Goal: Task Accomplishment & Management: Manage account settings

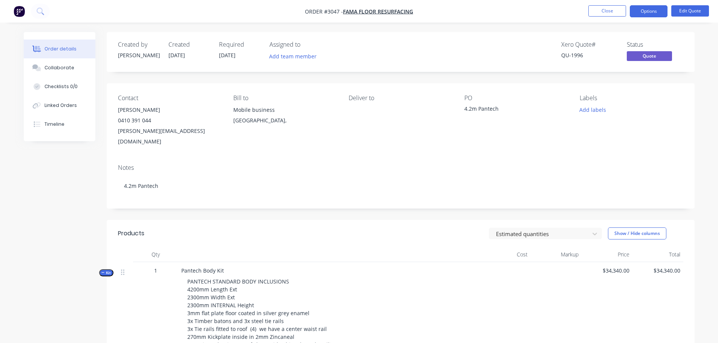
click at [20, 10] on img "button" at bounding box center [19, 11] width 11 height 11
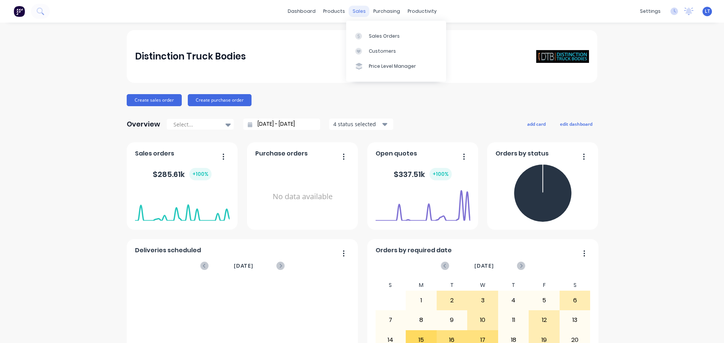
click at [356, 8] on div "sales" at bounding box center [359, 11] width 21 height 11
click at [370, 37] on div "Sales Orders" at bounding box center [384, 36] width 31 height 7
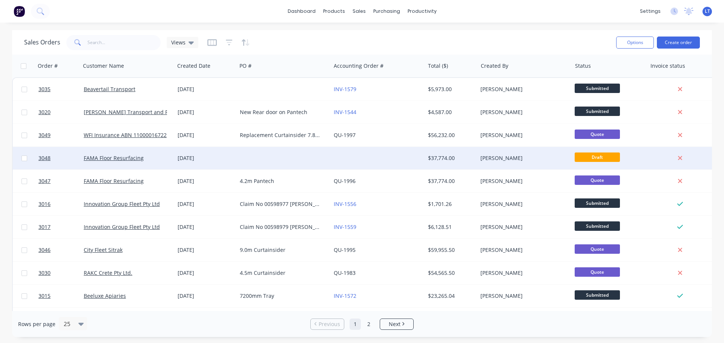
click at [263, 156] on div at bounding box center [284, 158] width 94 height 23
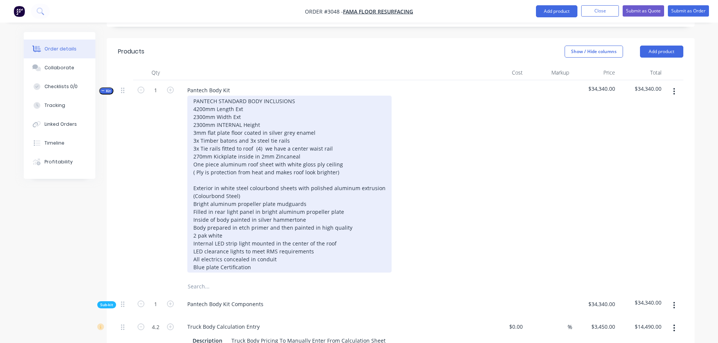
scroll to position [189, 0]
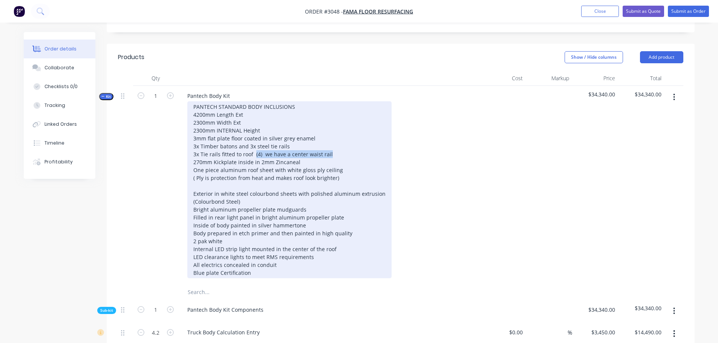
drag, startPoint x: 330, startPoint y: 133, endPoint x: 254, endPoint y: 135, distance: 76.6
click at [254, 135] on div "PANTECH STANDARD BODY INCLUSIONS 4200mm Length Ext 2300mm Width Ext 2300mm INTE…" at bounding box center [289, 189] width 204 height 177
drag, startPoint x: 339, startPoint y: 147, endPoint x: 193, endPoint y: 147, distance: 145.9
click at [193, 147] on div "PANTECH STANDARD BODY INCLUSIONS 4200mm Length Ext 2300mm Width Ext 2300mm INTE…" at bounding box center [289, 189] width 204 height 177
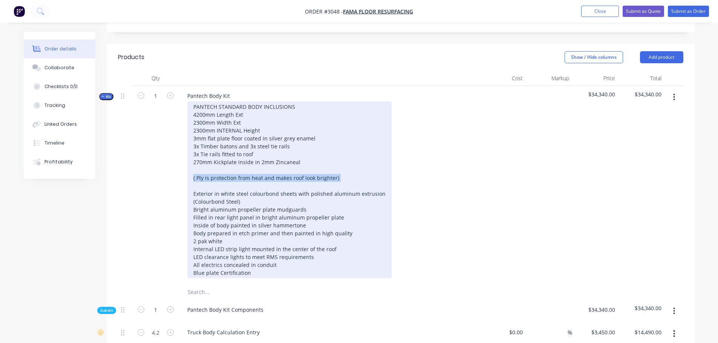
drag, startPoint x: 193, startPoint y: 158, endPoint x: 331, endPoint y: 162, distance: 138.1
click at [331, 162] on div "PANTECH STANDARD BODY INCLUSIONS 4200mm Length Ext 2300mm Width Ext 2300mm INTE…" at bounding box center [289, 189] width 204 height 177
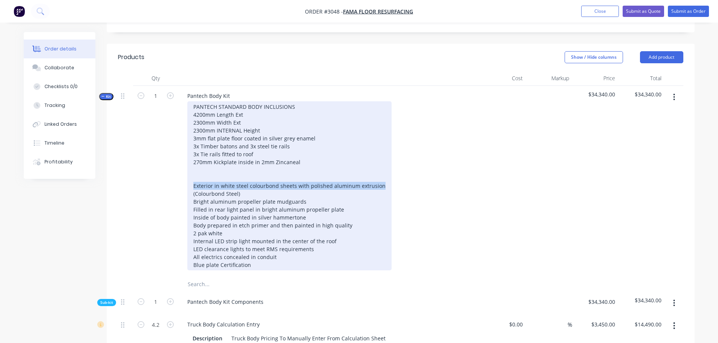
drag, startPoint x: 193, startPoint y: 164, endPoint x: 380, endPoint y: 164, distance: 186.6
click at [380, 164] on div "PANTECH STANDARD BODY INCLUSIONS 4200mm Length Ext 2300mm Width Ext 2300mm INTE…" at bounding box center [289, 185] width 204 height 169
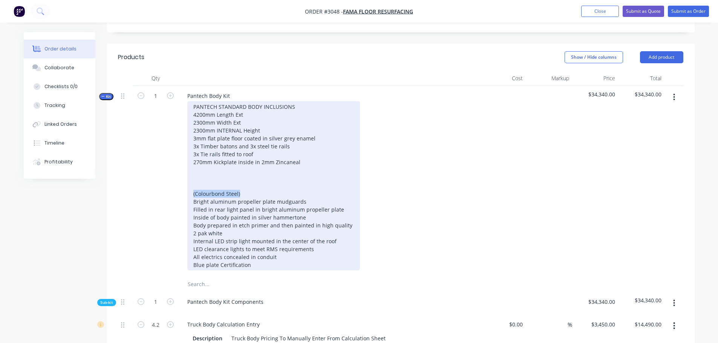
drag, startPoint x: 192, startPoint y: 172, endPoint x: 248, endPoint y: 169, distance: 56.2
click at [248, 169] on div "PANTECH STANDARD BODY INCLUSIONS 4200mm Length Ext 2300mm Width Ext 2300mm INTE…" at bounding box center [273, 185] width 173 height 169
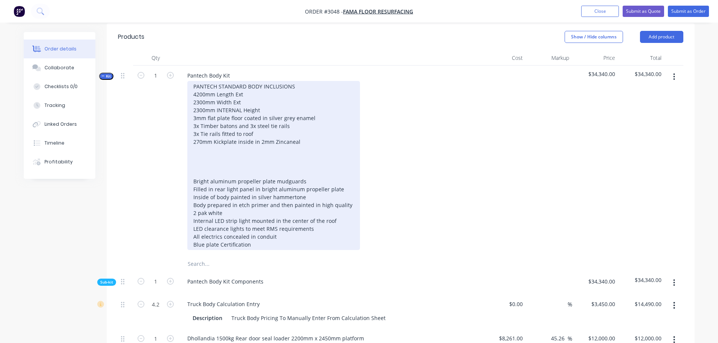
scroll to position [226, 0]
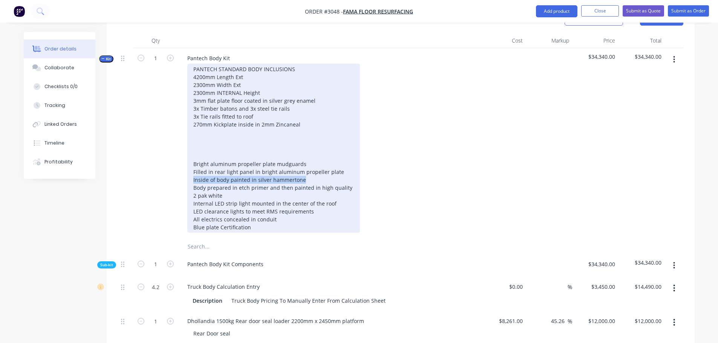
drag, startPoint x: 193, startPoint y: 159, endPoint x: 304, endPoint y: 156, distance: 110.9
click at [304, 156] on div "PANTECH STANDARD BODY INCLUSIONS 4200mm Length Ext 2300mm Width Ext 2300mm INTE…" at bounding box center [273, 148] width 173 height 169
click at [206, 166] on div "PANTECH STANDARD BODY INCLUSIONS 4200mm Length Ext 2300mm Width Ext 2300mm INTE…" at bounding box center [273, 148] width 173 height 169
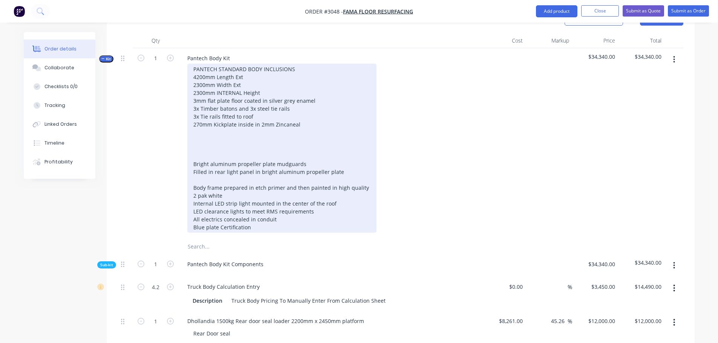
click at [193, 111] on div "PANTECH STANDARD BODY INCLUSIONS 4200mm Length Ext 2300mm Width Ext 2300mm INTE…" at bounding box center [281, 148] width 189 height 169
click at [192, 149] on div "PANTECH STANDARD BODY INCLUSIONS 4200mm Length Ext 2300mm Width Ext 2300mm INTE…" at bounding box center [281, 148] width 189 height 169
click at [194, 141] on div "PANTECH STANDARD BODY INCLUSIONS 4200mm Length Ext 2300mm Width Ext 2300mm INTE…" at bounding box center [281, 148] width 189 height 169
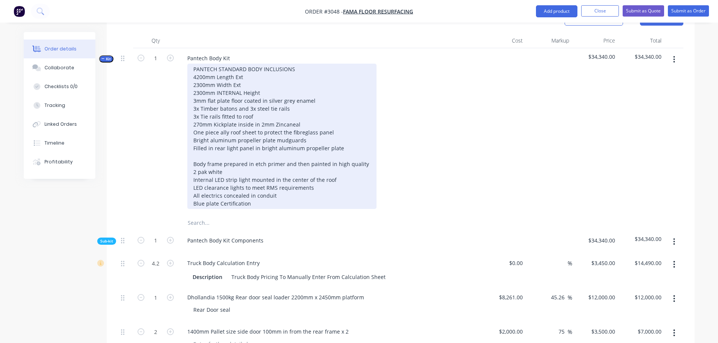
click at [194, 142] on div "PANTECH STANDARD BODY INCLUSIONS 4200mm Length Ext 2300mm Width Ext 2300mm INTE…" at bounding box center [281, 137] width 189 height 146
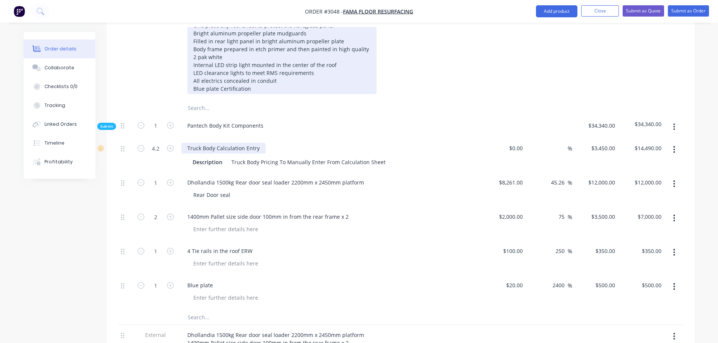
scroll to position [377, 0]
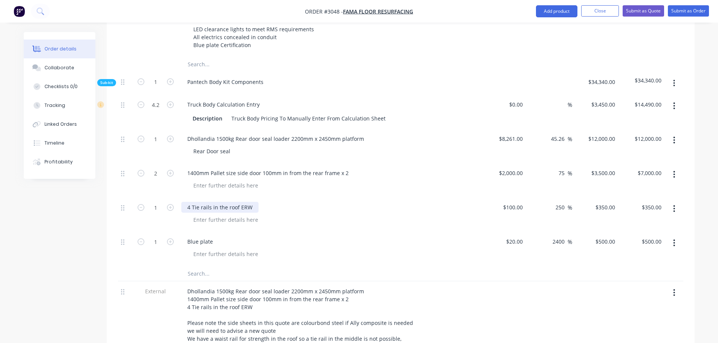
click at [191, 202] on div "4 Tie rails in the roof ERW" at bounding box center [219, 207] width 77 height 11
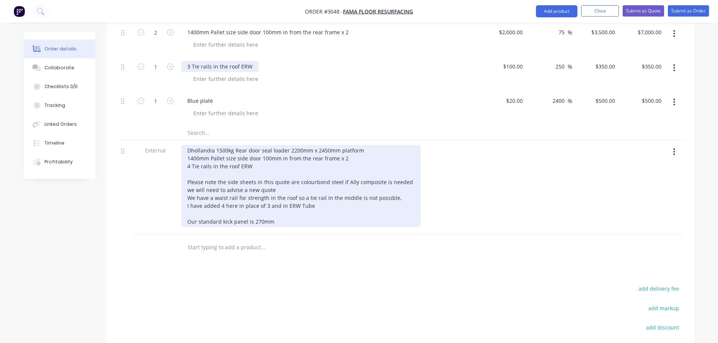
scroll to position [528, 0]
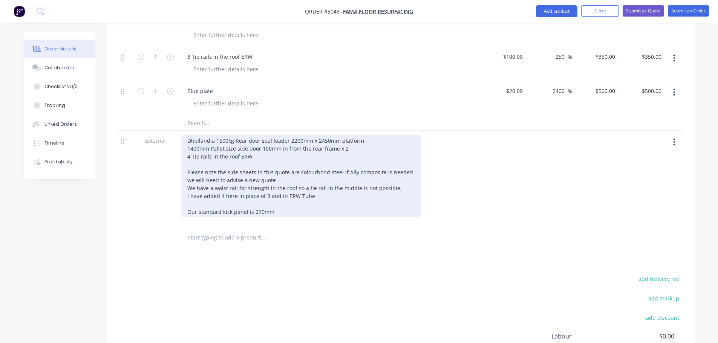
click at [190, 136] on div "Dhollandia 1500kg Rear door seal loader 2200mm x 2450mm platform 1400mm Pallet …" at bounding box center [300, 176] width 239 height 82
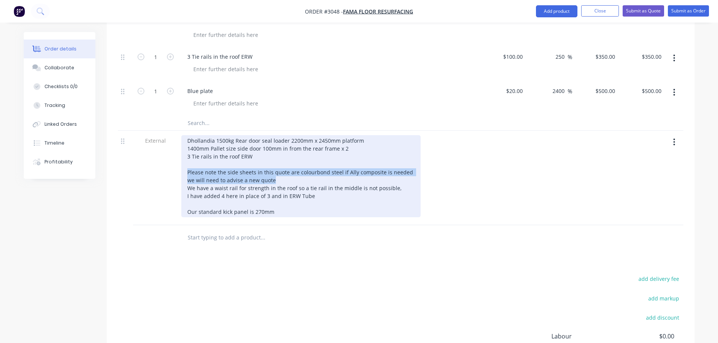
drag, startPoint x: 187, startPoint y: 150, endPoint x: 278, endPoint y: 159, distance: 91.3
click at [278, 159] on div "Dhollandia 1500kg Rear door seal loader 2200mm x 2450mm platform 1400mm Pallet …" at bounding box center [300, 176] width 239 height 82
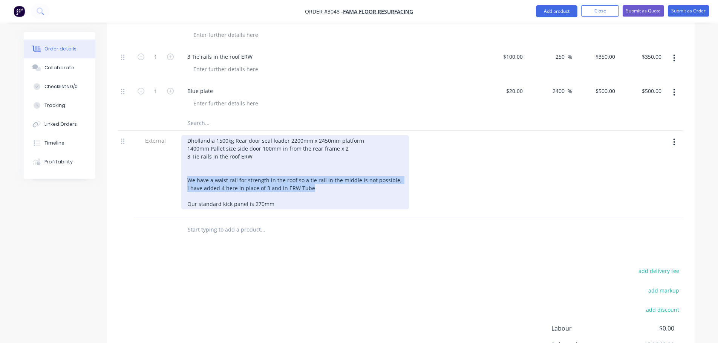
drag, startPoint x: 187, startPoint y: 157, endPoint x: 377, endPoint y: 164, distance: 190.2
click at [377, 164] on div "Dhollandia 1500kg Rear door seal loader 2200mm x 2450mm platform 1400mm Pallet …" at bounding box center [295, 172] width 228 height 74
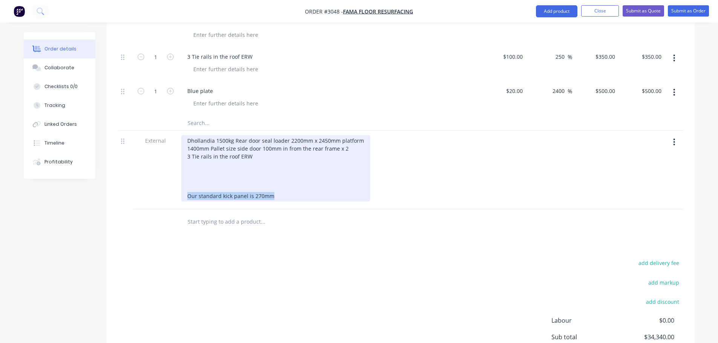
drag, startPoint x: 187, startPoint y: 174, endPoint x: 298, endPoint y: 175, distance: 110.5
click at [298, 175] on div "Dhollandia 1500kg Rear door seal loader 2200mm x 2450mm platform 1400mm Pallet …" at bounding box center [275, 168] width 189 height 66
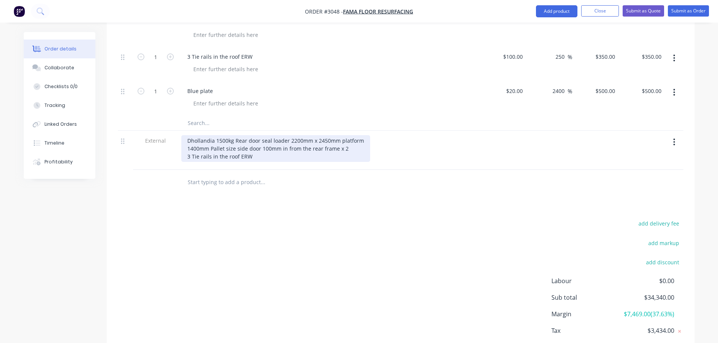
click at [272, 140] on div "Dhollandia 1500kg Rear door seal loader 2200mm x 2450mm platform 1400mm Pallet …" at bounding box center [275, 148] width 189 height 27
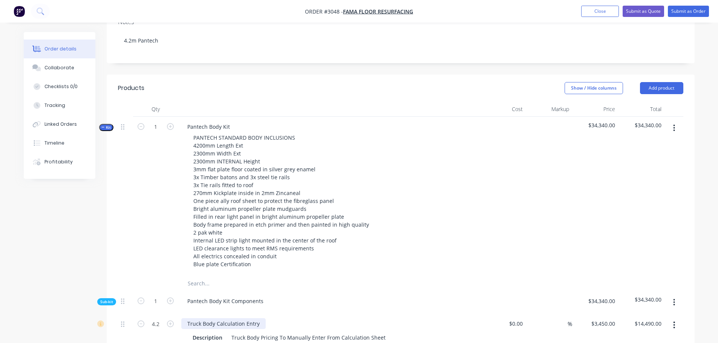
scroll to position [151, 0]
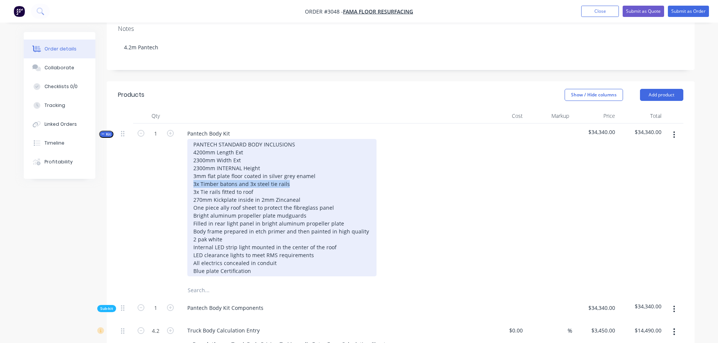
drag, startPoint x: 192, startPoint y: 162, endPoint x: 287, endPoint y: 166, distance: 95.5
click at [287, 166] on div "PANTECH STANDARD BODY INCLUSIONS 4200mm Length Ext 2300mm Width Ext 2300mm INTE…" at bounding box center [281, 208] width 189 height 138
copy div "3x Timber batons and 3x steel tie rails"
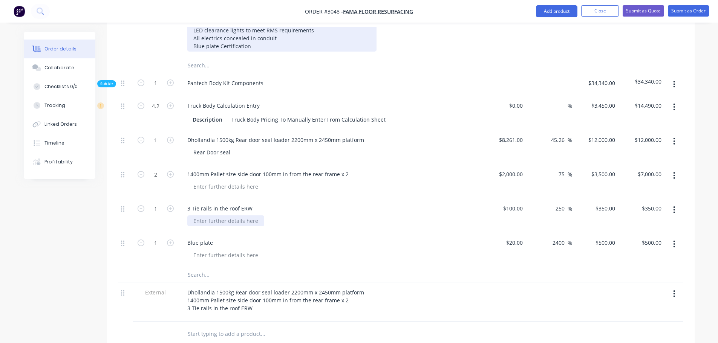
scroll to position [377, 0]
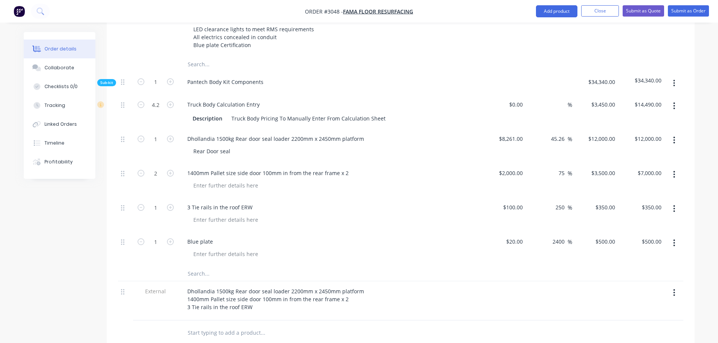
click at [187, 292] on div "Dhollandia 1500kg Rear door seal loader 2200mm x 2450mm platform 1400mm Pallet …" at bounding box center [329, 301] width 302 height 39
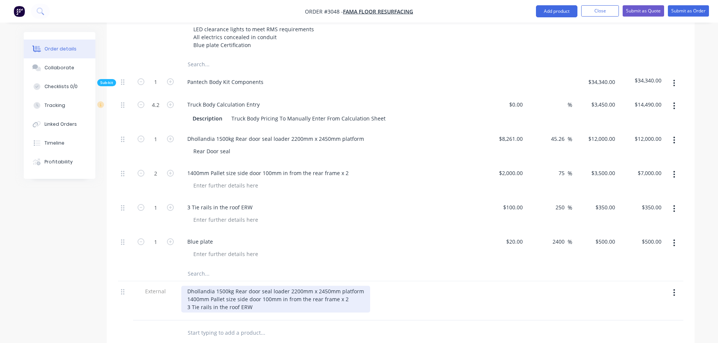
click at [256, 286] on div "Dhollandia 1500kg Rear door seal loader 2200mm x 2450mm platform 1400mm Pallet …" at bounding box center [275, 299] width 189 height 27
click at [253, 286] on div "Dhollandia 1500kg Rear door seal loader 2200mm x 2450mm platform 1400mm Pallet …" at bounding box center [275, 303] width 189 height 35
click at [192, 286] on div "Dhollandia 1500kg Rear door seal loader 2200mm x 2450mm platform 1400mm Pallet …" at bounding box center [275, 303] width 189 height 35
click at [191, 286] on div "Dhollandia 1500kg Rear door seal loader 2200mm x 2450mm platform 1400mm Pallet …" at bounding box center [275, 303] width 189 height 35
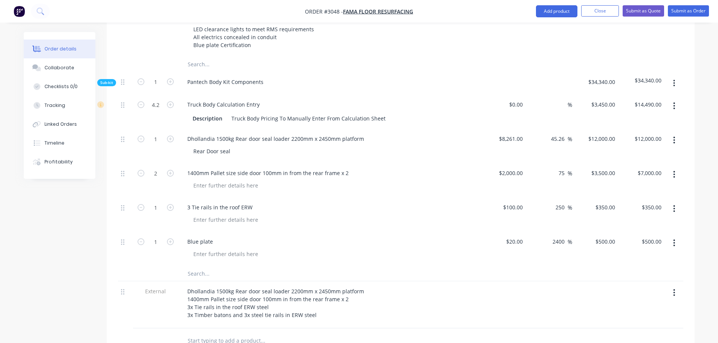
click at [379, 294] on div "Dhollandia 1500kg Rear door seal loader 2200mm x 2450mm platform 1400mm Pallet …" at bounding box center [329, 303] width 296 height 35
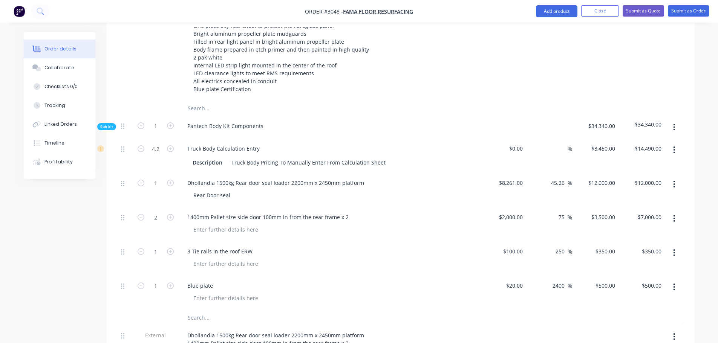
scroll to position [339, 0]
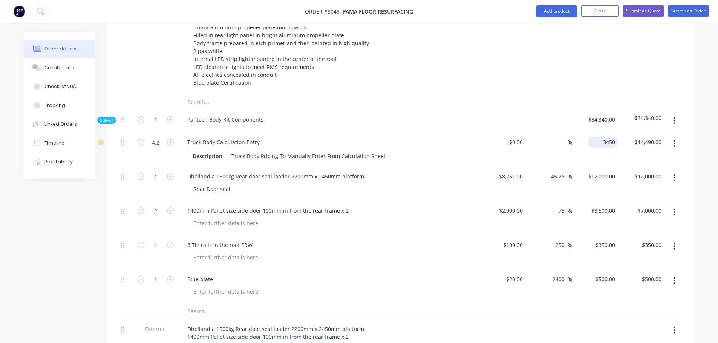
click at [604, 137] on input "3450" at bounding box center [605, 142] width 28 height 11
type input "$4,523.80"
type input "$18,999.96"
click at [524, 110] on div at bounding box center [503, 121] width 46 height 23
click at [616, 137] on input "4523.8" at bounding box center [605, 142] width 28 height 11
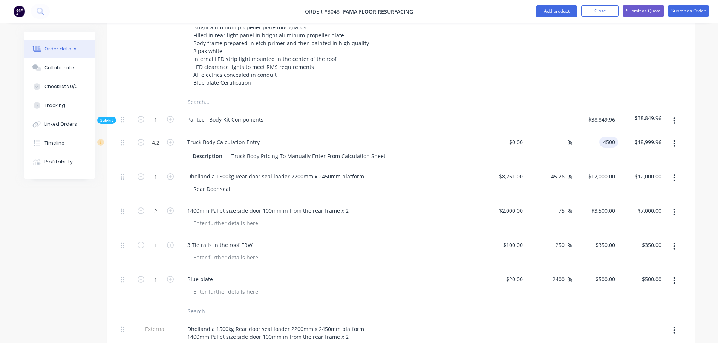
type input "$4,500.00"
type input "$18,900.00"
click at [595, 138] on div "$4,500.00 4500" at bounding box center [595, 149] width 46 height 34
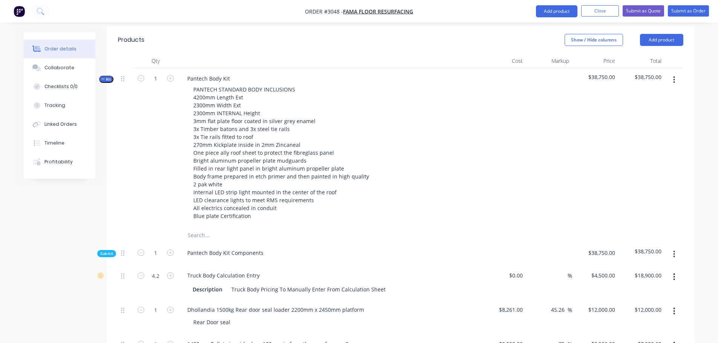
scroll to position [189, 0]
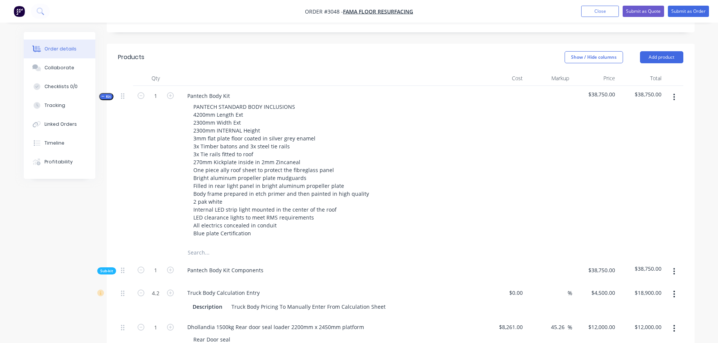
click at [235, 86] on div "Pantech Body Kit PANTECH STANDARD BODY INCLUSIONS 4200mm Length Ext 2300mm Widt…" at bounding box center [329, 165] width 302 height 159
click at [233, 90] on div "Pantech Body Kit" at bounding box center [208, 95] width 55 height 11
click at [394, 172] on div "PANTECH STANDARD BODY INCLUSIONS 4200mm Length Ext 2300mm Width Ext 2300mm INTE…" at bounding box center [329, 170] width 296 height 138
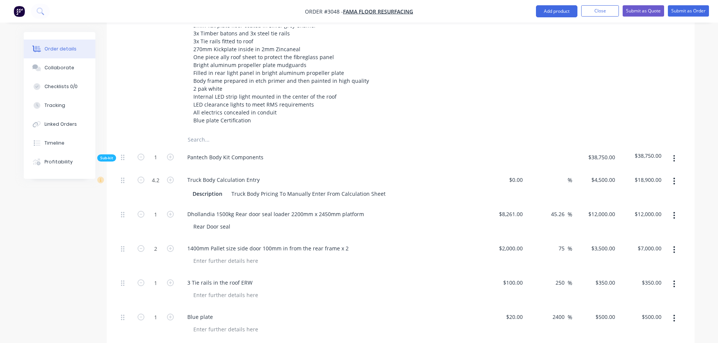
scroll to position [294, 0]
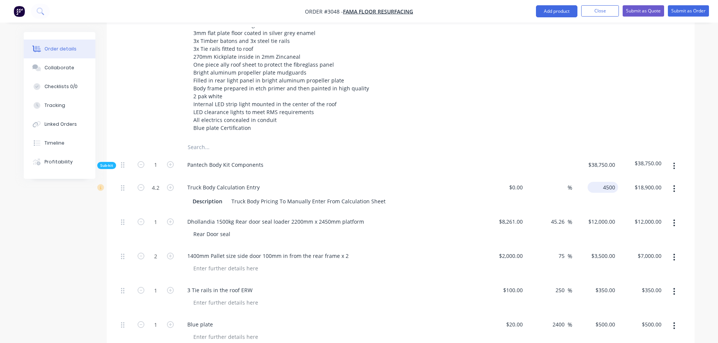
click at [605, 182] on input "4500" at bounding box center [605, 187] width 28 height 11
type input "$4,250.00"
type input "$17,850.00"
click at [543, 155] on div at bounding box center [549, 166] width 46 height 23
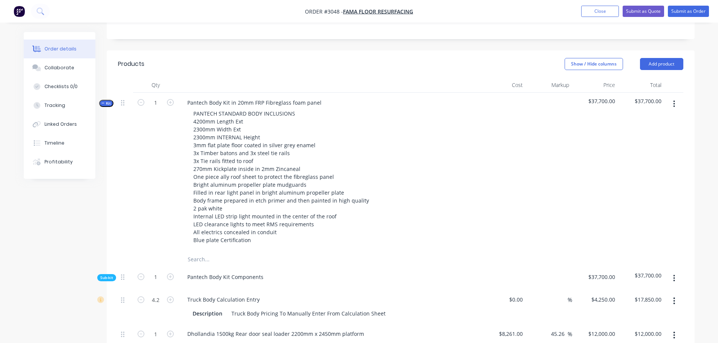
scroll to position [181, 0]
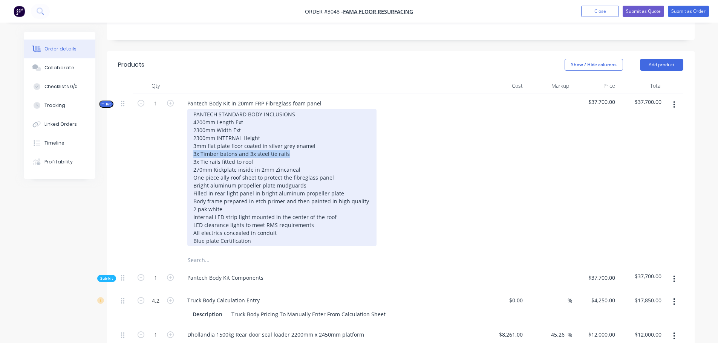
drag, startPoint x: 193, startPoint y: 131, endPoint x: 288, endPoint y: 134, distance: 95.4
click at [288, 134] on div "PANTECH STANDARD BODY INCLUSIONS 4200mm Length Ext 2300mm Width Ext 2300mm INTE…" at bounding box center [281, 178] width 189 height 138
copy div "3x Timber batons and 3x steel tie rails"
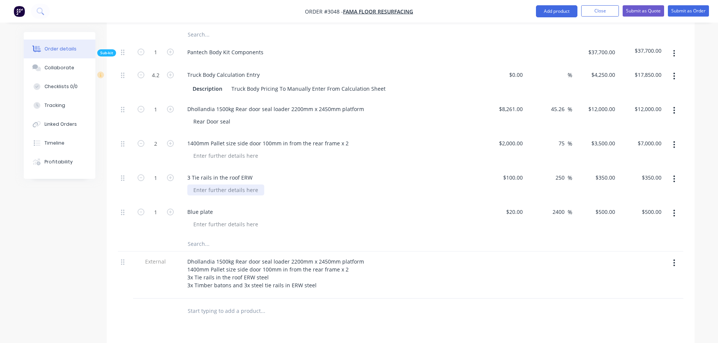
scroll to position [407, 0]
click at [198, 236] on input "text" at bounding box center [262, 243] width 151 height 15
paste input "3x Timber batons and 3x steel tie rails"
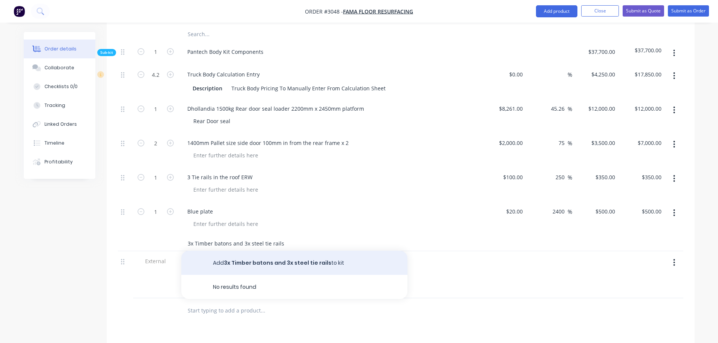
type input "3x Timber batons and 3x steel tie rails"
click at [259, 251] on button "Add 3x Timber batons and 3x steel tie rails to kit" at bounding box center [294, 263] width 226 height 24
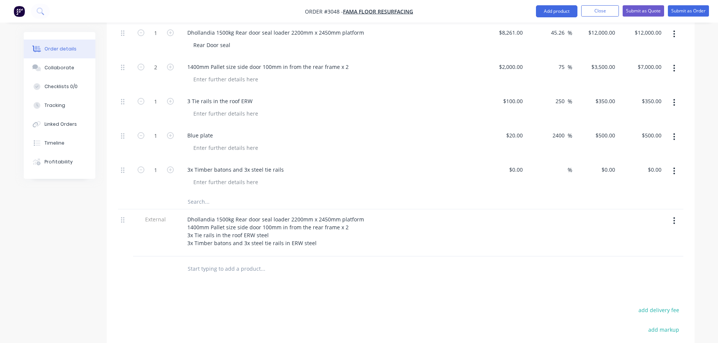
scroll to position [479, 0]
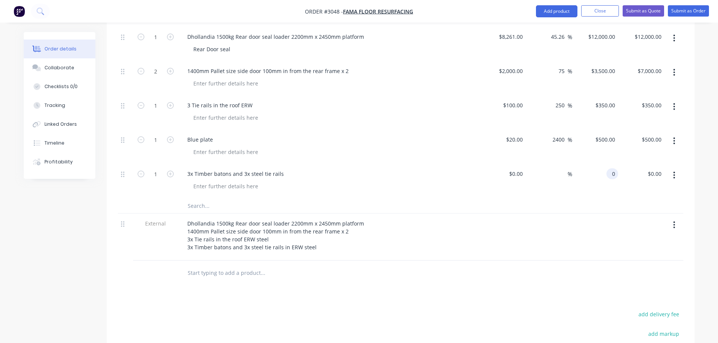
click at [609, 169] on div "0 0" at bounding box center [613, 174] width 12 height 11
type input "$400.00"
click at [581, 166] on div "$400.00 400" at bounding box center [595, 181] width 46 height 34
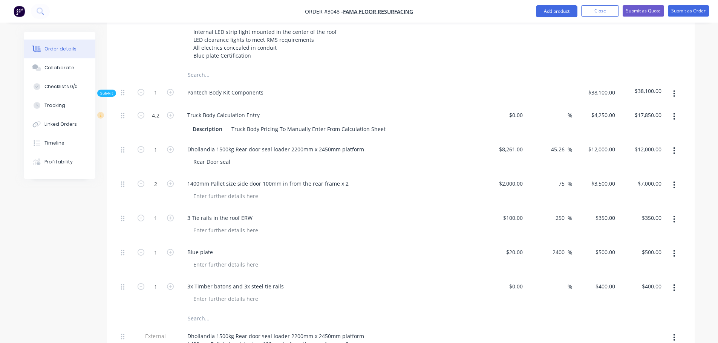
scroll to position [366, 0]
click at [606, 110] on input "4250" at bounding box center [611, 115] width 16 height 11
type input "$4,150.00"
type input "$17,430.00"
click at [538, 83] on div at bounding box center [549, 94] width 46 height 23
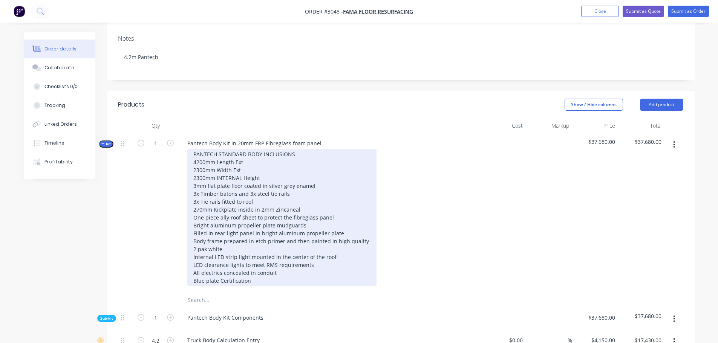
scroll to position [140, 0]
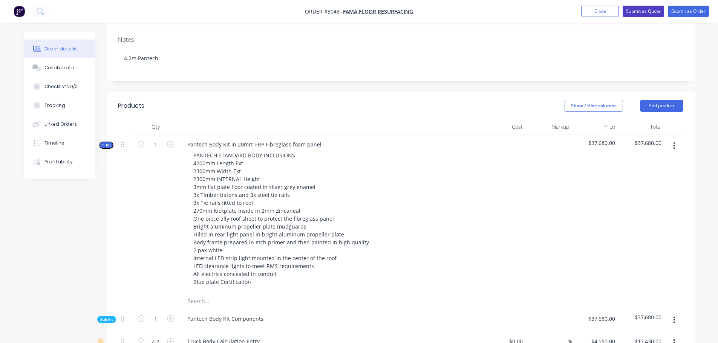
click at [643, 10] on button "Submit as Quote" at bounding box center [643, 11] width 41 height 11
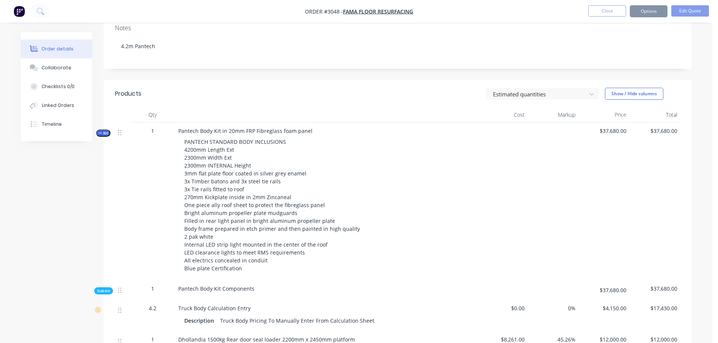
scroll to position [0, 0]
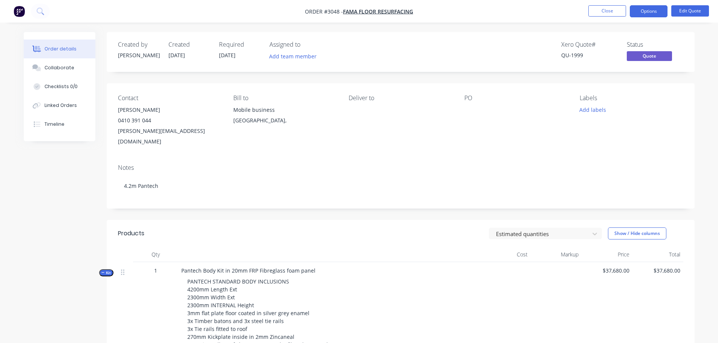
click at [467, 107] on div at bounding box center [512, 110] width 94 height 11
click at [469, 107] on div at bounding box center [512, 110] width 94 height 11
click at [696, 12] on button "Edit Quote" at bounding box center [691, 10] width 38 height 11
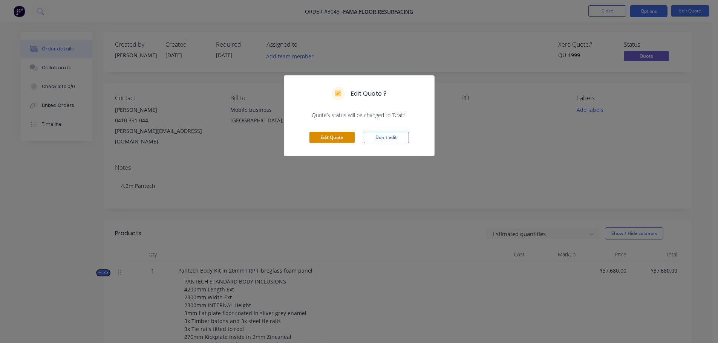
click at [328, 140] on button "Edit Quote" at bounding box center [332, 137] width 45 height 11
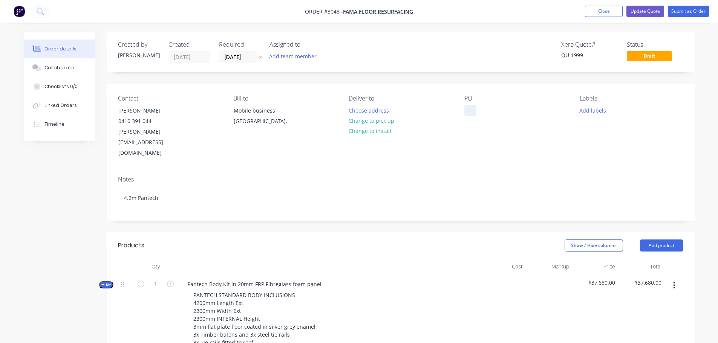
click at [469, 109] on div at bounding box center [471, 110] width 12 height 11
click at [456, 136] on div "Contact [PERSON_NAME] [PHONE_NUMBER] [PERSON_NAME][EMAIL_ADDRESS][DOMAIN_NAME] …" at bounding box center [401, 127] width 588 height 86
click at [641, 9] on button "Update Quote" at bounding box center [646, 11] width 38 height 11
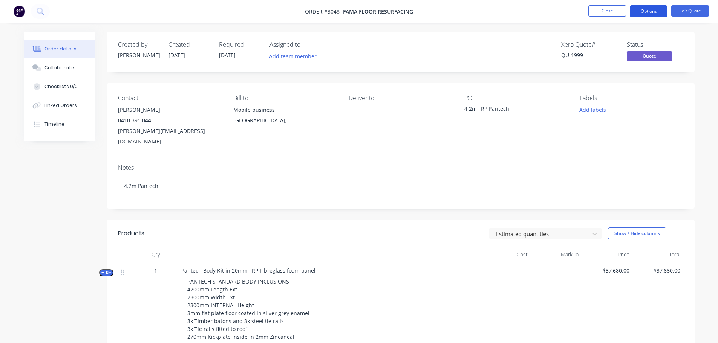
click at [652, 10] on button "Options" at bounding box center [649, 11] width 38 height 12
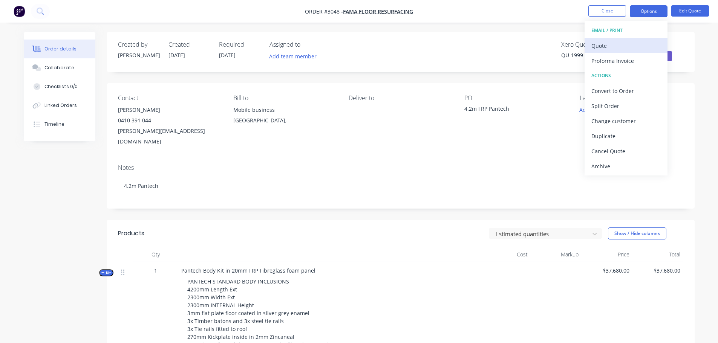
click at [601, 44] on div "Quote" at bounding box center [626, 45] width 69 height 11
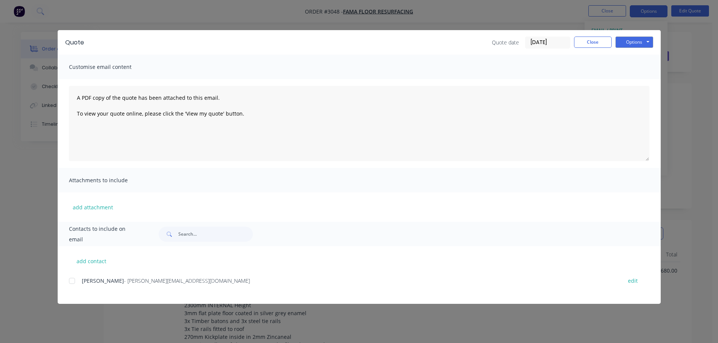
click at [71, 281] on div at bounding box center [71, 281] width 15 height 15
click at [88, 262] on button "add contact" at bounding box center [91, 261] width 45 height 11
select select "AU"
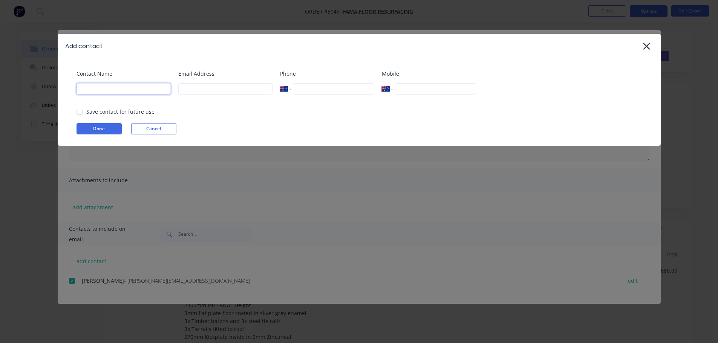
click at [98, 86] on input at bounding box center [124, 88] width 94 height 11
type input "[PERSON_NAME]"
type input "[EMAIL_ADDRESS][DOMAIN_NAME]"
type input "0432 545 330"
click at [96, 129] on button "Done" at bounding box center [99, 128] width 45 height 11
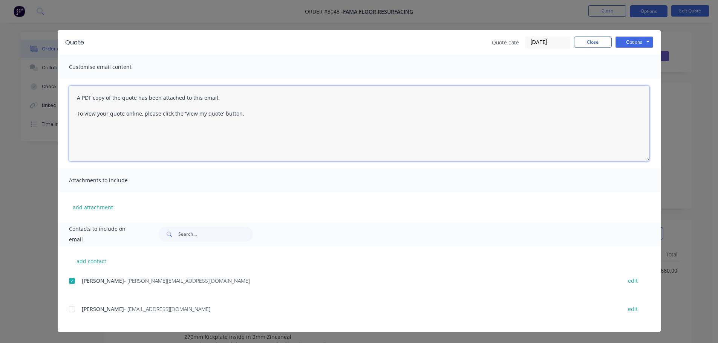
click at [75, 98] on textarea "A PDF copy of the quote has been attached to this email. To view your quote onl…" at bounding box center [359, 123] width 581 height 75
click at [71, 308] on div at bounding box center [71, 309] width 15 height 15
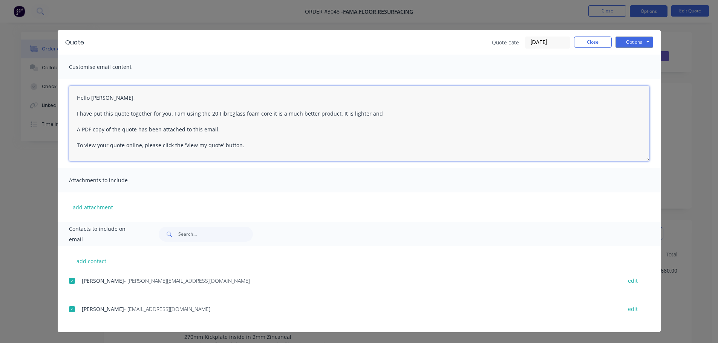
click at [214, 114] on textarea "Hello [PERSON_NAME], I have put this quote together for you. I am using the 20 …" at bounding box center [359, 123] width 581 height 75
click at [380, 115] on textarea "Hello [PERSON_NAME], I have put this quote together for you. I am using the 20m…" at bounding box center [359, 123] width 581 height 75
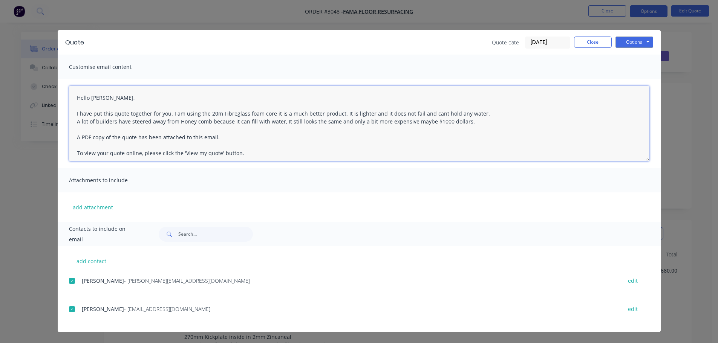
click at [434, 114] on textarea "Hello [PERSON_NAME], I have put this quote together for you. I am using the 20m…" at bounding box center [359, 123] width 581 height 75
click at [467, 122] on textarea "Hello [PERSON_NAME], I have put this quote together for you. I am using the 20m…" at bounding box center [359, 123] width 581 height 75
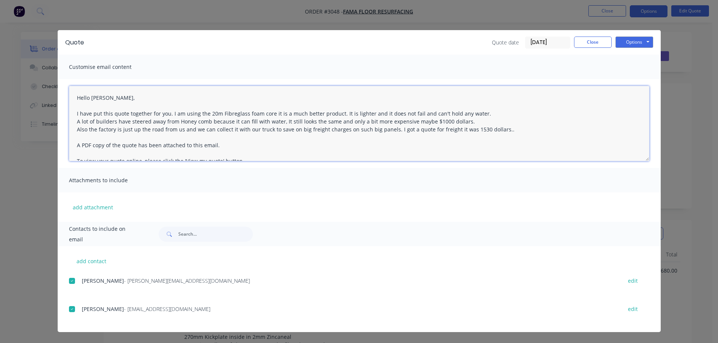
click at [449, 129] on textarea "Hello [PERSON_NAME], I have put this quote together for you. I am using the 20m…" at bounding box center [359, 123] width 581 height 75
click at [514, 129] on textarea "Hello [PERSON_NAME], I have put this quote together for you. I am using the 20m…" at bounding box center [359, 123] width 581 height 75
click at [552, 131] on textarea "Hello [PERSON_NAME], I have put this quote together for you. I am using the 20m…" at bounding box center [359, 123] width 581 height 75
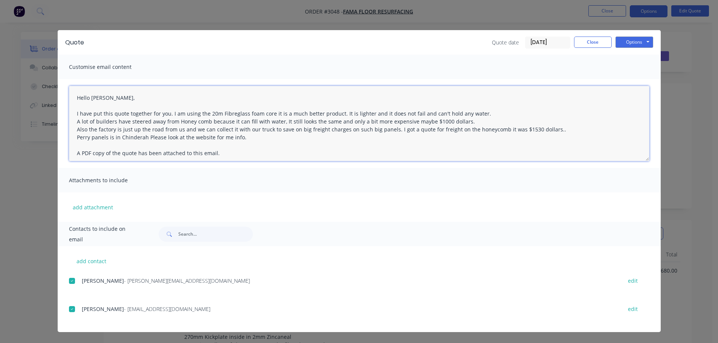
paste textarea "[URL][DOMAIN_NAME]"
click at [242, 138] on textarea "Hello [PERSON_NAME], I have put this quote together for you. I am using the 20m…" at bounding box center [359, 123] width 581 height 75
click at [326, 153] on textarea "Hello [PERSON_NAME], I have put this quote together for you. I am using the 20m…" at bounding box center [359, 123] width 581 height 75
drag, startPoint x: 76, startPoint y: 96, endPoint x: 335, endPoint y: 138, distance: 262.3
click at [335, 138] on textarea "Hello [PERSON_NAME], I have put this quote together for you. I am using the 20m…" at bounding box center [359, 123] width 581 height 75
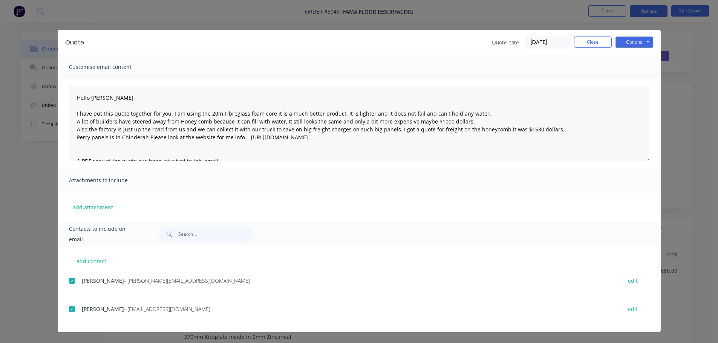
click at [250, 67] on div "Customise email content" at bounding box center [359, 67] width 603 height 25
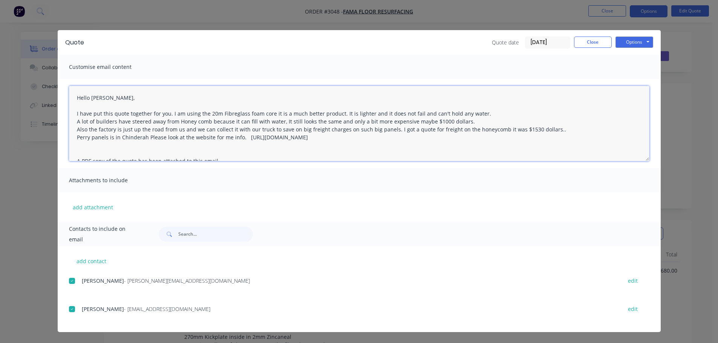
click at [96, 121] on textarea "Hello [PERSON_NAME], I have put this quote together for you. I am using the 20m…" at bounding box center [359, 123] width 581 height 75
click at [95, 121] on textarea "Hello [PERSON_NAME], I have put this quote together for you. I am using the 20m…" at bounding box center [359, 123] width 581 height 75
drag, startPoint x: 182, startPoint y: 129, endPoint x: 182, endPoint y: 135, distance: 5.3
click at [182, 129] on textarea "Hello [PERSON_NAME], I have put this quote together for you. I am using the 20m…" at bounding box center [359, 123] width 581 height 75
drag, startPoint x: 517, startPoint y: 129, endPoint x: 511, endPoint y: 144, distance: 16.5
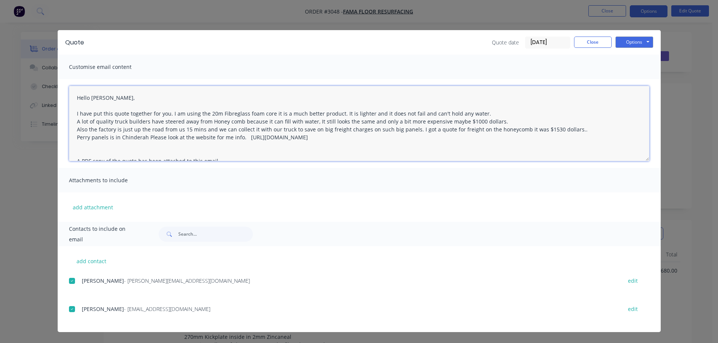
click at [518, 129] on textarea "Hello [PERSON_NAME], I have put this quote together for you. I am using the 20m…" at bounding box center [359, 123] width 581 height 75
click at [146, 138] on textarea "Hello [PERSON_NAME], I have put this quote together for you. I am using the 20m…" at bounding box center [359, 123] width 581 height 75
click at [242, 137] on textarea "Hello [PERSON_NAME], I have put this quote together for you. I am using the 20m…" at bounding box center [359, 123] width 581 height 75
click at [262, 137] on textarea "Hello [PERSON_NAME], I have put this quote together for you. I am using the 20m…" at bounding box center [359, 123] width 581 height 75
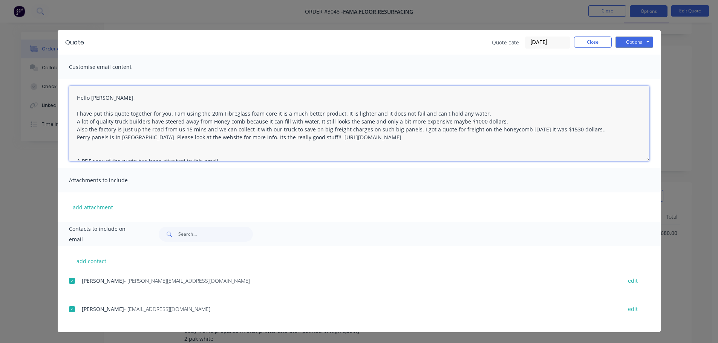
type textarea "Hello [PERSON_NAME], I have put this quote together for you. I am using the 20m…"
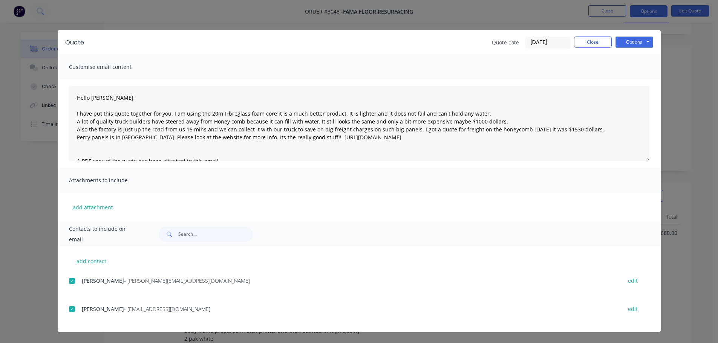
click at [329, 172] on div "Attachments to include" at bounding box center [359, 180] width 603 height 25
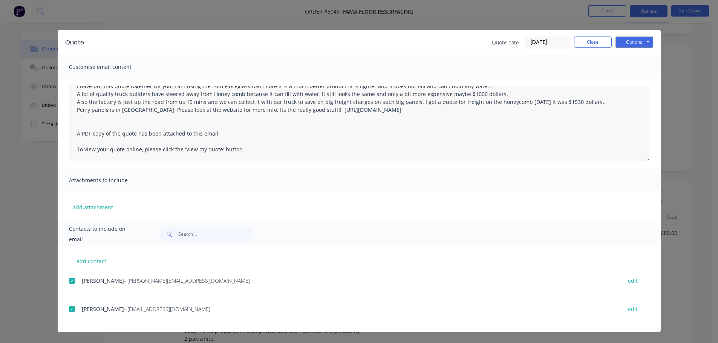
scroll to position [0, 0]
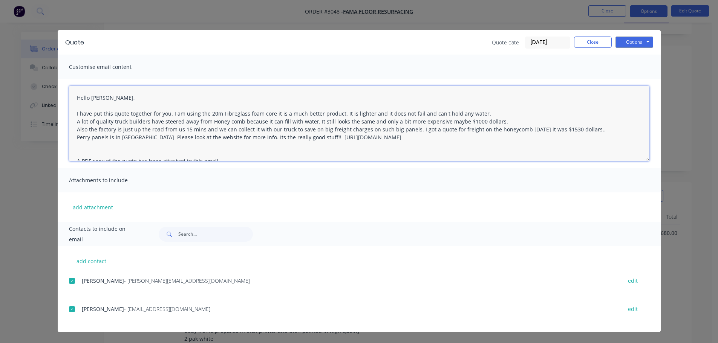
click at [411, 138] on textarea "Hello [PERSON_NAME], I have put this quote together for you. I am using the 20m…" at bounding box center [359, 123] width 581 height 75
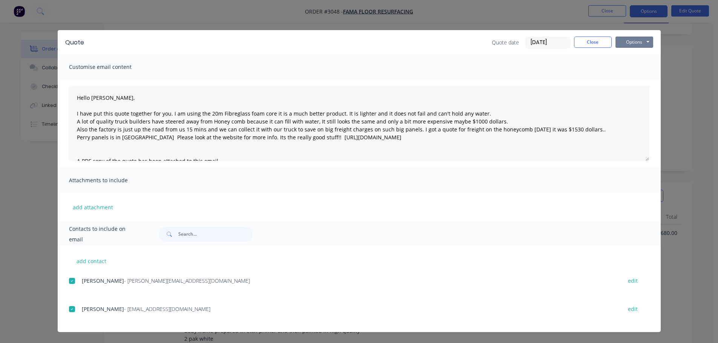
click at [635, 40] on button "Options" at bounding box center [635, 42] width 38 height 11
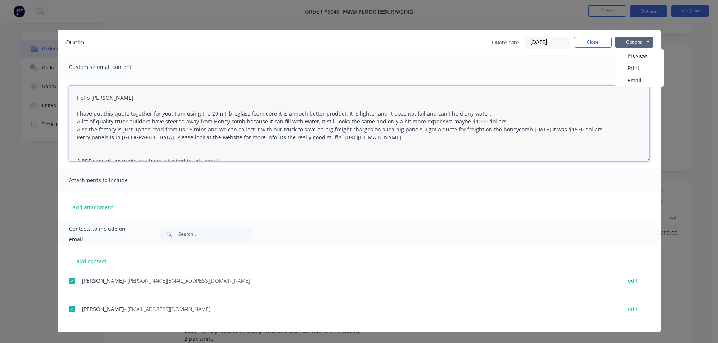
drag, startPoint x: 75, startPoint y: 96, endPoint x: 413, endPoint y: 140, distance: 341.1
click at [413, 140] on textarea "Hello [PERSON_NAME], I have put this quote together for you. I am using the 20m…" at bounding box center [359, 123] width 581 height 75
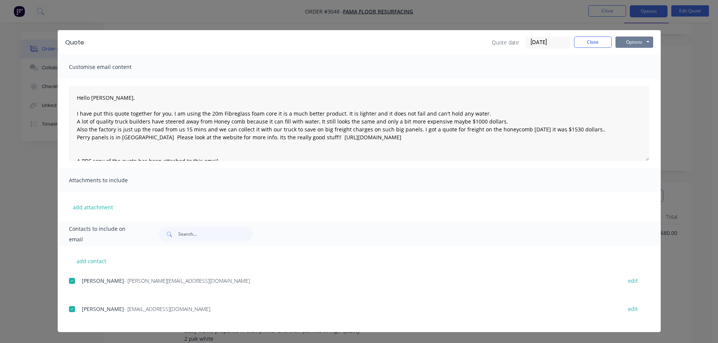
click at [633, 42] on button "Options" at bounding box center [635, 42] width 38 height 11
click at [631, 55] on button "Preview" at bounding box center [640, 55] width 48 height 12
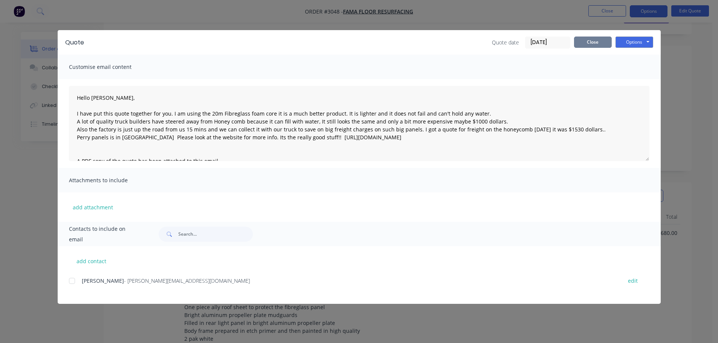
click at [595, 40] on button "Close" at bounding box center [593, 42] width 38 height 11
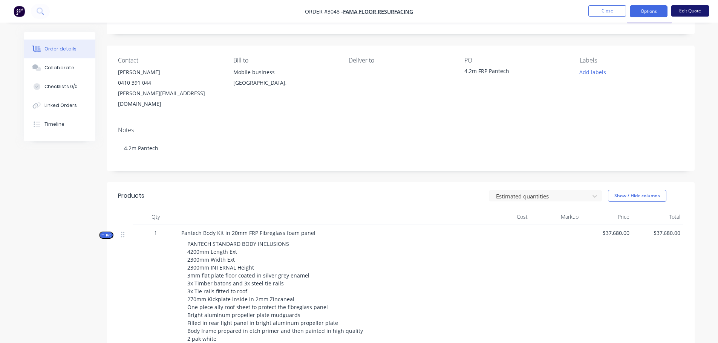
click at [683, 9] on button "Edit Quote" at bounding box center [691, 10] width 38 height 11
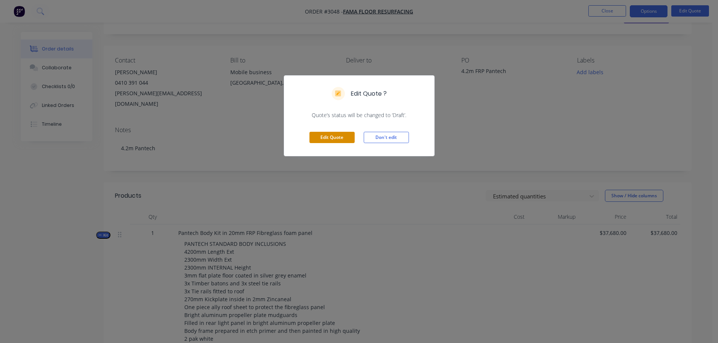
click at [319, 135] on button "Edit Quote" at bounding box center [332, 137] width 45 height 11
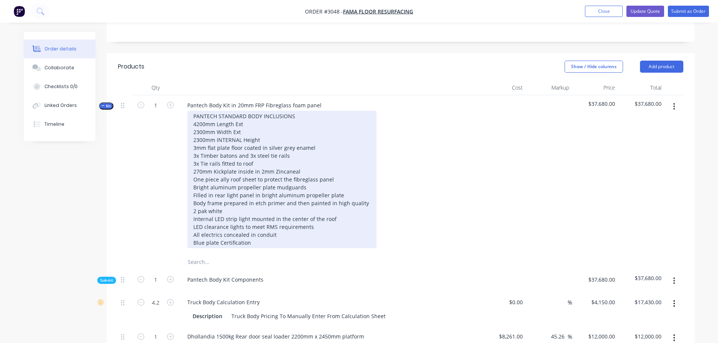
scroll to position [189, 0]
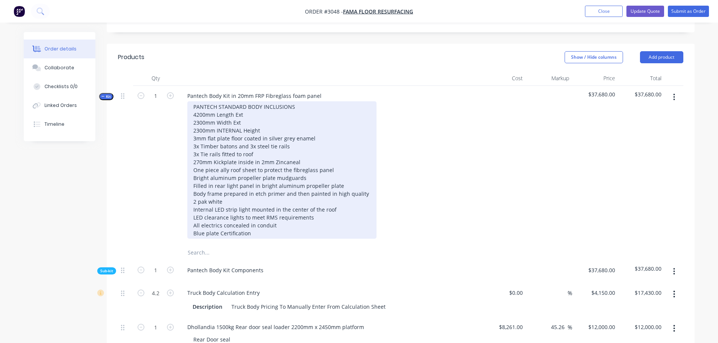
click at [331, 149] on div "PANTECH STANDARD BODY INCLUSIONS 4200mm Length Ext 2300mm Width Ext 2300mm INTE…" at bounding box center [281, 170] width 189 height 138
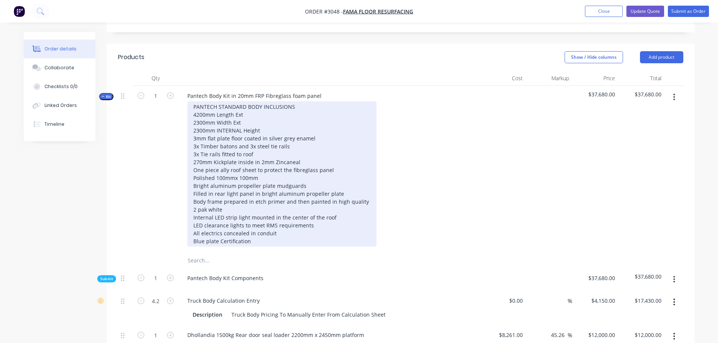
click at [235, 158] on div "PANTECH STANDARD BODY INCLUSIONS 4200mm Length Ext 2300mm Width Ext 2300mm INTE…" at bounding box center [281, 174] width 189 height 146
click at [264, 156] on div "PANTECH STANDARD BODY INCLUSIONS 4200mm Length Ext 2300mm Width Ext 2300mm INTE…" at bounding box center [281, 174] width 189 height 146
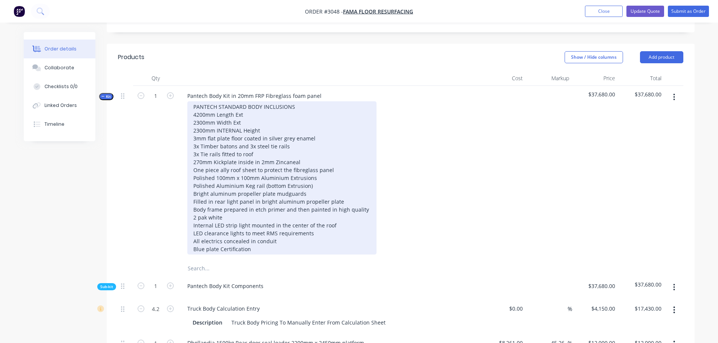
click at [267, 162] on div "PANTECH STANDARD BODY INCLUSIONS 4200mm Length Ext 2300mm Width Ext 2300mm INTE…" at bounding box center [281, 177] width 189 height 153
click at [288, 157] on div "PANTECH STANDARD BODY INCLUSIONS 4200mm Length Ext 2300mm Width Ext 2300mm INTE…" at bounding box center [281, 177] width 189 height 153
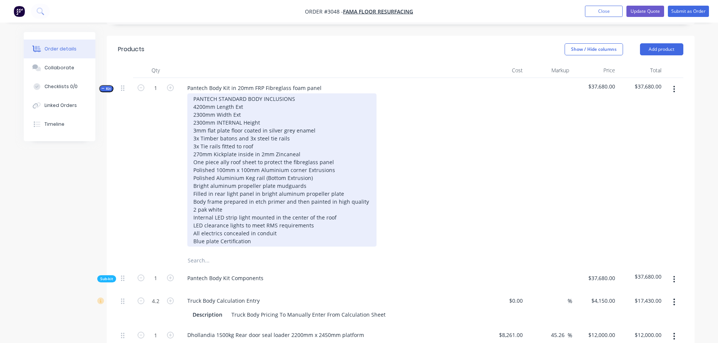
scroll to position [113, 0]
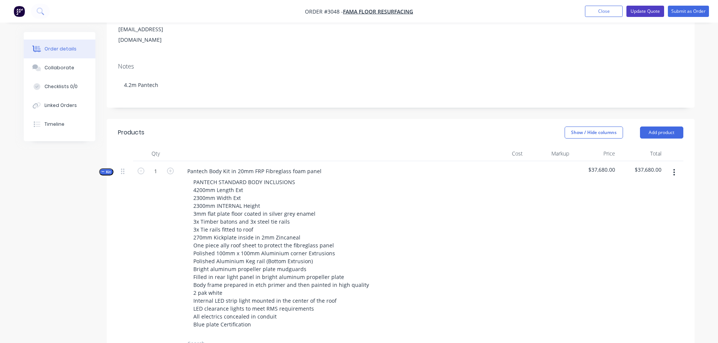
click at [638, 11] on button "Update Quote" at bounding box center [646, 11] width 38 height 11
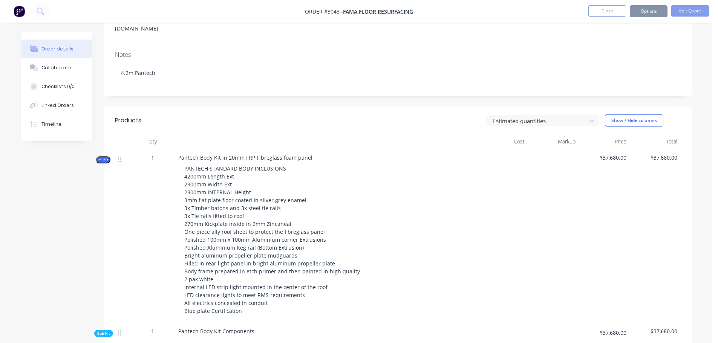
scroll to position [0, 0]
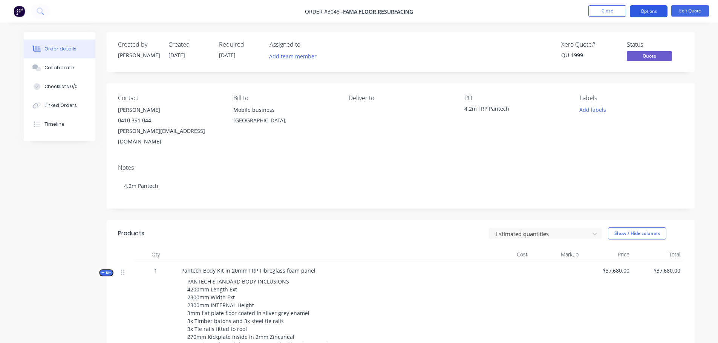
click at [650, 11] on button "Options" at bounding box center [649, 11] width 38 height 12
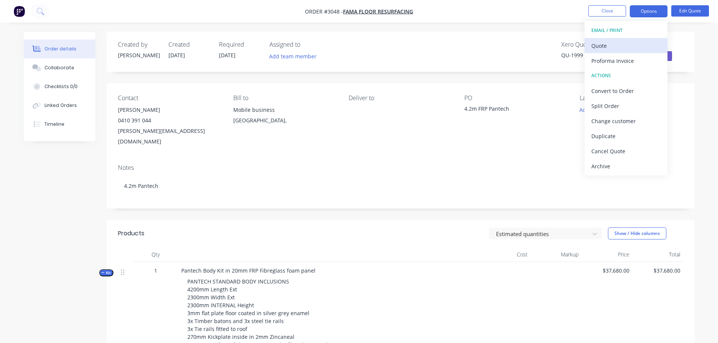
click at [601, 45] on div "Quote" at bounding box center [626, 45] width 69 height 11
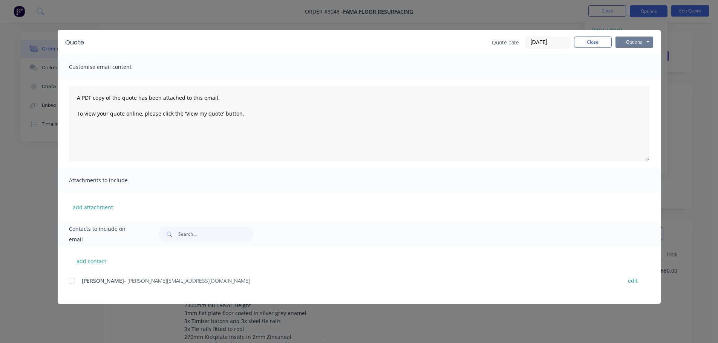
click at [631, 41] on button "Options" at bounding box center [635, 42] width 38 height 11
click at [633, 54] on button "Preview" at bounding box center [640, 55] width 48 height 12
click at [632, 40] on button "Options" at bounding box center [635, 42] width 38 height 11
click at [72, 280] on div at bounding box center [71, 281] width 15 height 15
click at [89, 262] on button "add contact" at bounding box center [91, 261] width 45 height 11
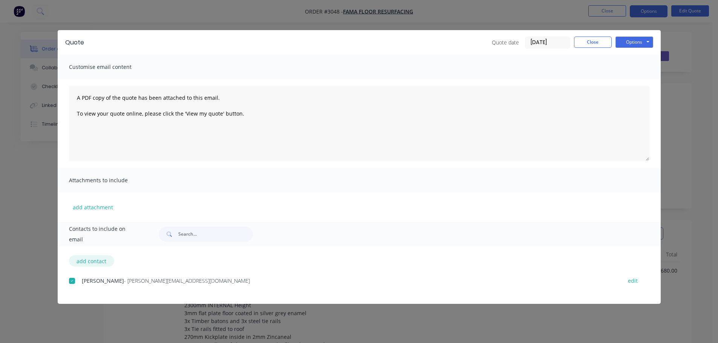
select select "AU"
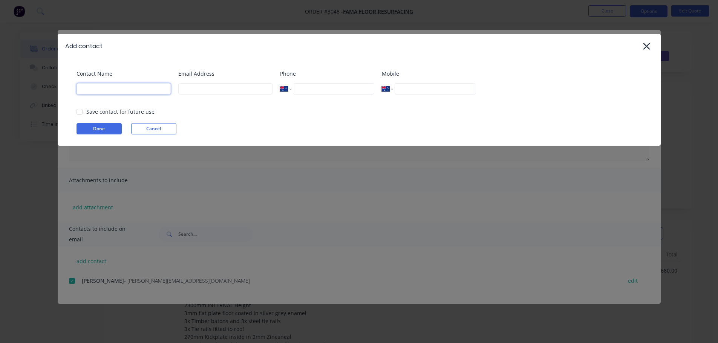
click at [98, 88] on input at bounding box center [124, 88] width 94 height 11
type input "[PERSON_NAME]"
type input "[EMAIL_ADDRESS][DOMAIN_NAME]"
type input "0432 545 330"
click at [96, 129] on button "Done" at bounding box center [99, 128] width 45 height 11
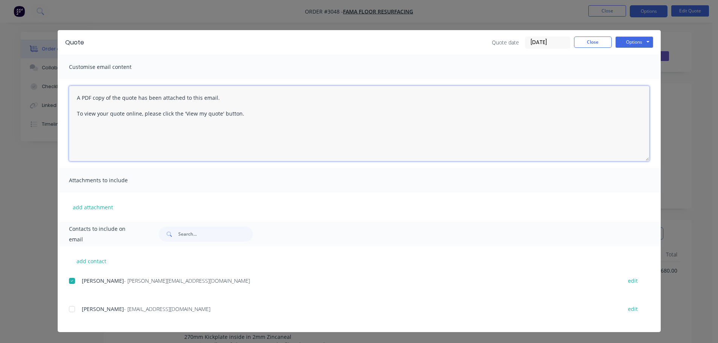
click at [76, 98] on textarea "A PDF copy of the quote has been attached to this email. To view your quote onl…" at bounding box center [359, 123] width 581 height 75
click at [77, 91] on textarea "A PDF copy of the quote has been attached to this email. To view your quote onl…" at bounding box center [359, 123] width 581 height 75
paste textarea "Hello [PERSON_NAME], I have put this quote together for you. I am using the 20m…"
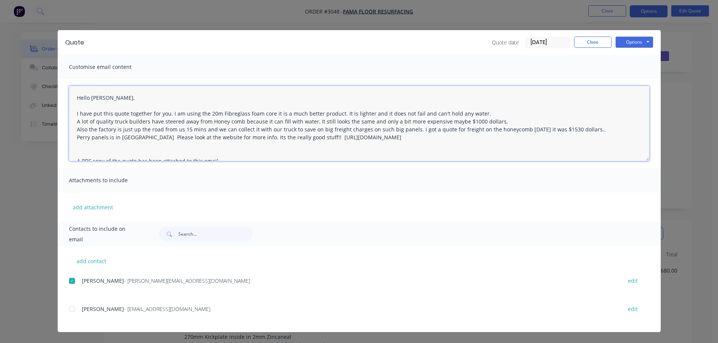
click at [171, 113] on textarea "Hello [PERSON_NAME], I have put this quote together for you. I am using the 20m…" at bounding box center [359, 123] width 581 height 75
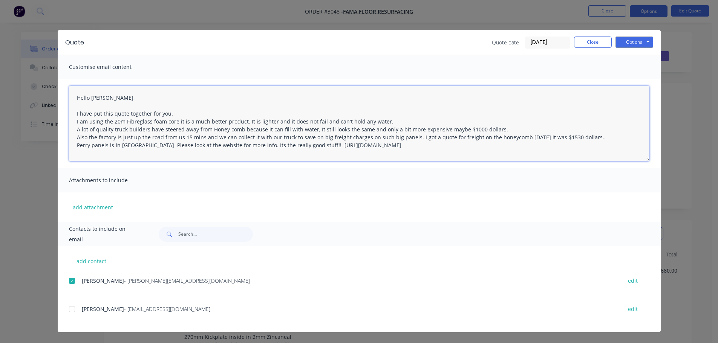
click at [241, 129] on textarea "Hello [PERSON_NAME], I have put this quote together for you. I am using the 20m…" at bounding box center [359, 123] width 581 height 75
click at [326, 128] on textarea "Hello [PERSON_NAME], I have put this quote together for you. I am using the 20m…" at bounding box center [359, 123] width 581 height 75
click at [115, 137] on textarea "Hello [PERSON_NAME], I have put this quote together for you. I am using the 20m…" at bounding box center [359, 123] width 581 height 75
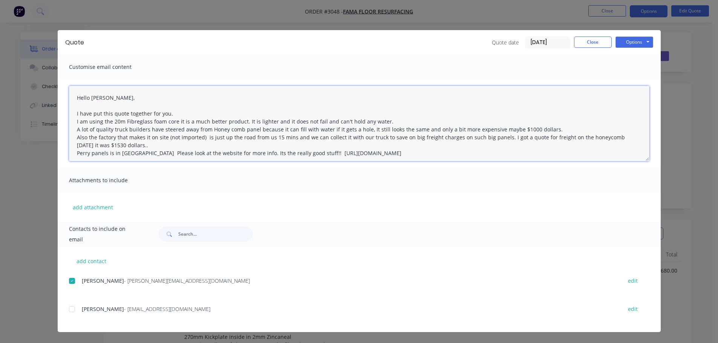
click at [501, 137] on textarea "Hello [PERSON_NAME], I have put this quote together for you. I am using the 20m…" at bounding box center [359, 123] width 581 height 75
click at [254, 145] on textarea "Hello [PERSON_NAME], I have put this quote together for you. I am using the 20m…" at bounding box center [359, 123] width 581 height 75
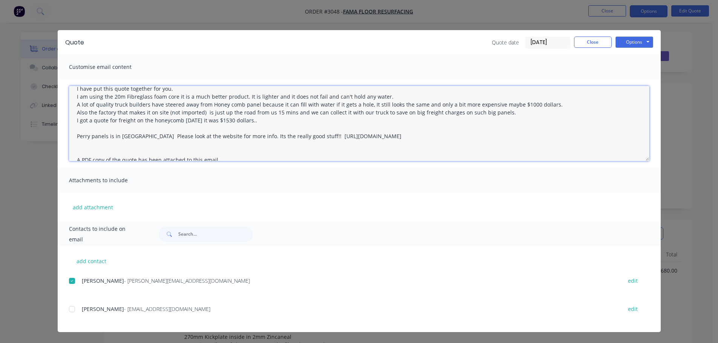
scroll to position [51, 0]
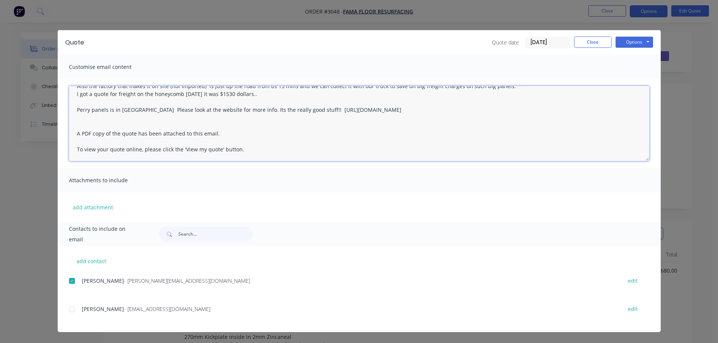
click at [323, 108] on textarea "Hello [PERSON_NAME], I have put this quote together for you. I am using the 20m…" at bounding box center [359, 123] width 581 height 75
click at [301, 133] on textarea "Hello [PERSON_NAME], I have put this quote together for you. I am using the 20m…" at bounding box center [359, 123] width 581 height 75
drag, startPoint x: 76, startPoint y: 95, endPoint x: 425, endPoint y: 112, distance: 350.0
click at [425, 112] on textarea "Hello [PERSON_NAME], I have put this quote together for you. I am using the 20m…" at bounding box center [359, 123] width 581 height 75
click at [72, 310] on div at bounding box center [71, 309] width 15 height 15
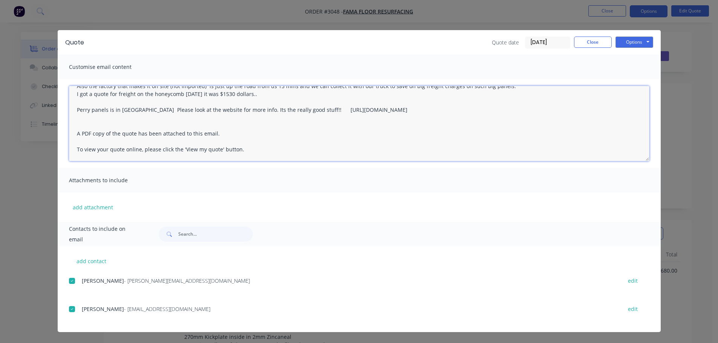
scroll to position [0, 0]
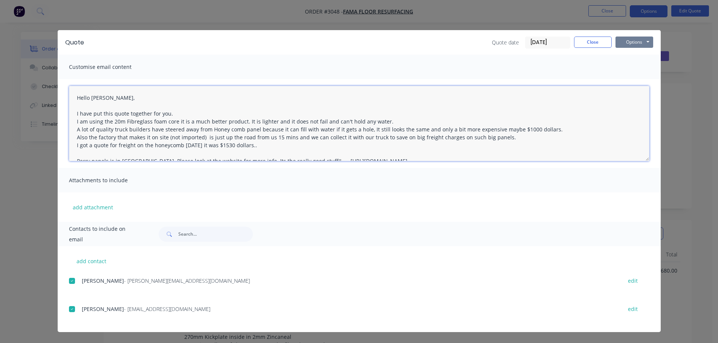
type textarea "Hello [PERSON_NAME], I have put this quote together for you. I am using the 20m…"
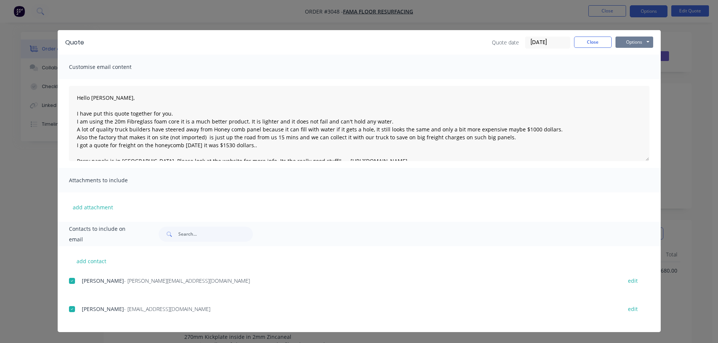
click at [638, 39] on button "Options" at bounding box center [635, 42] width 38 height 11
click at [633, 80] on button "Email" at bounding box center [640, 80] width 48 height 12
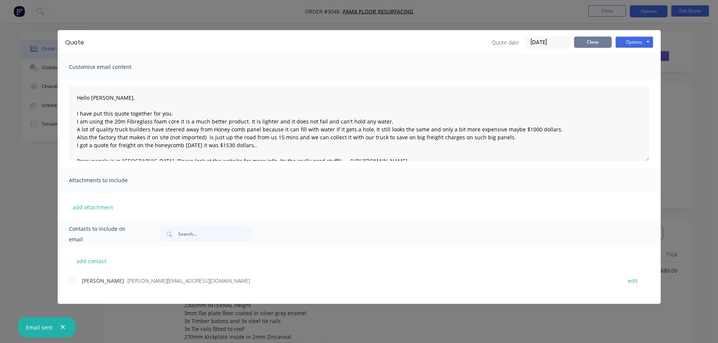
click at [582, 42] on button "Close" at bounding box center [593, 42] width 38 height 11
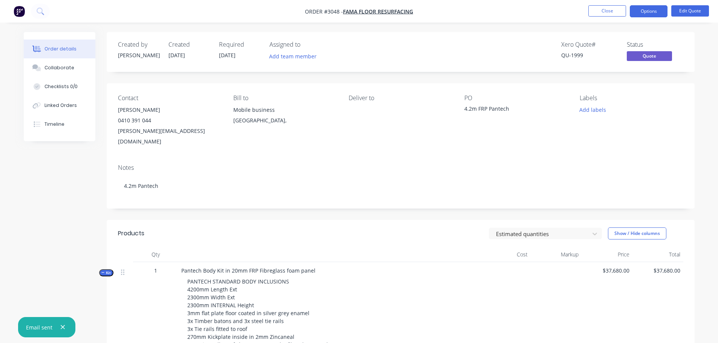
click at [17, 14] on img "button" at bounding box center [19, 11] width 11 height 11
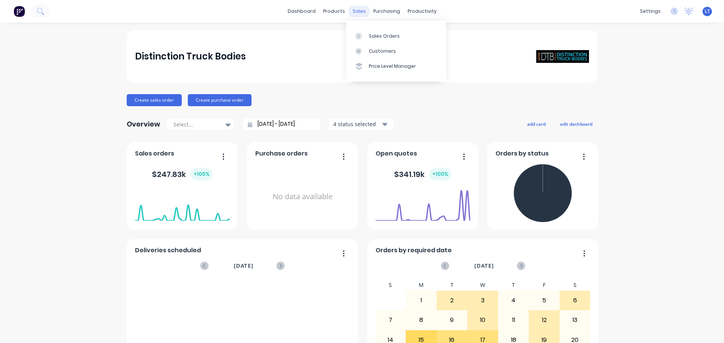
click at [349, 10] on div "sales" at bounding box center [359, 11] width 21 height 11
click at [365, 33] on div at bounding box center [360, 36] width 11 height 7
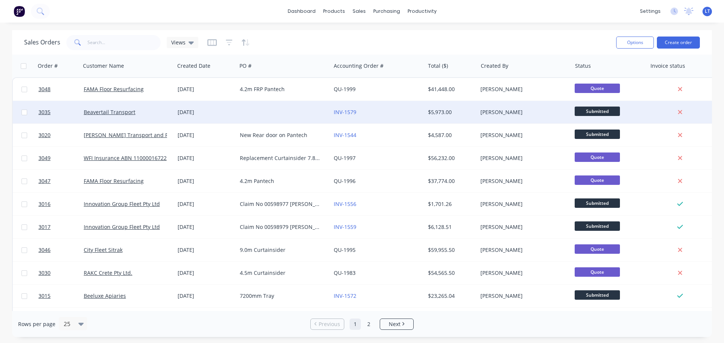
click at [255, 110] on div at bounding box center [284, 112] width 94 height 23
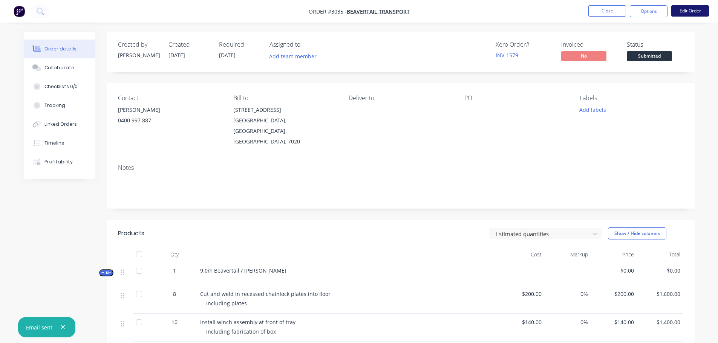
click at [682, 9] on button "Edit Order" at bounding box center [691, 10] width 38 height 11
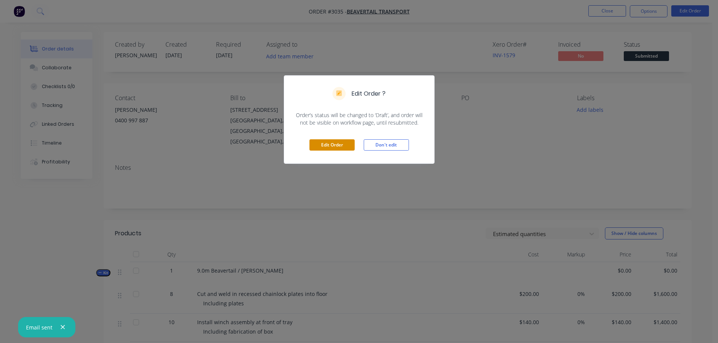
click at [325, 143] on button "Edit Order" at bounding box center [332, 145] width 45 height 11
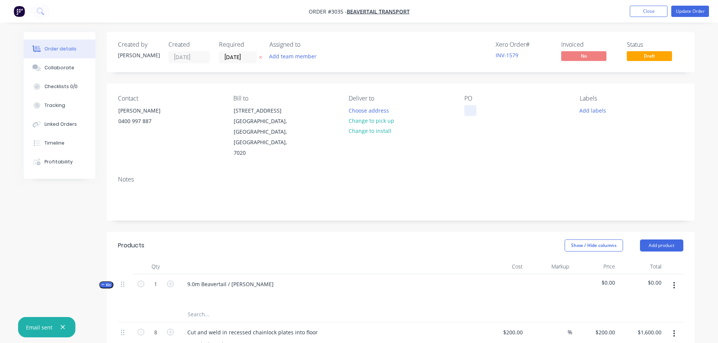
click at [468, 112] on div at bounding box center [471, 110] width 12 height 11
click at [455, 131] on div "Contact [PERSON_NAME] 0400 997 887 Bill to [STREET_ADDRESS][PERSON_NAME] Delive…" at bounding box center [401, 127] width 588 height 86
click at [514, 111] on div "Beavertail Extras" at bounding box center [492, 110] width 54 height 11
click at [502, 170] on div "Notes" at bounding box center [401, 195] width 588 height 51
click at [690, 8] on button "Update Order" at bounding box center [691, 11] width 38 height 11
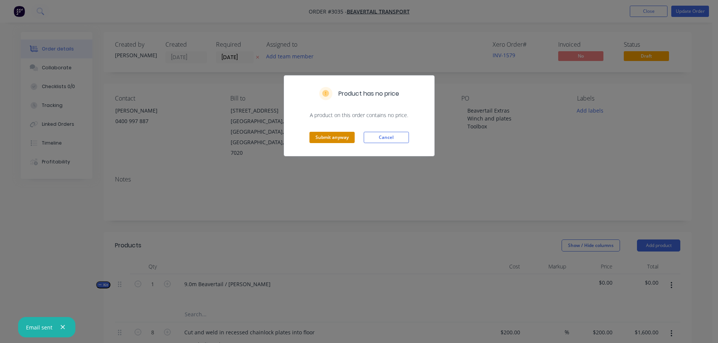
click at [324, 135] on button "Submit anyway" at bounding box center [332, 137] width 45 height 11
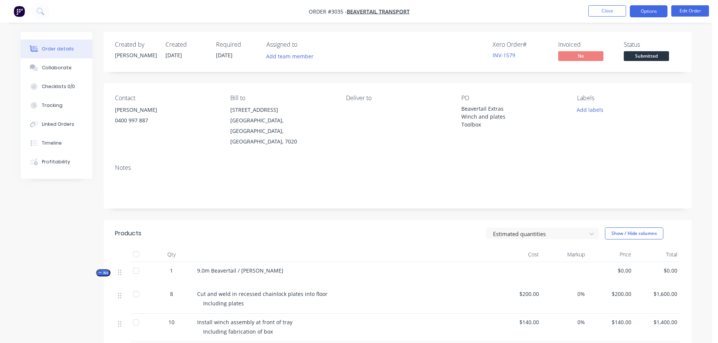
click at [645, 13] on button "Options" at bounding box center [649, 11] width 38 height 12
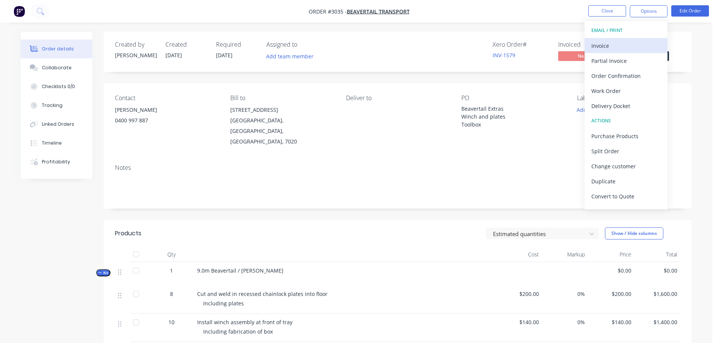
click at [607, 44] on div "Invoice" at bounding box center [626, 45] width 69 height 11
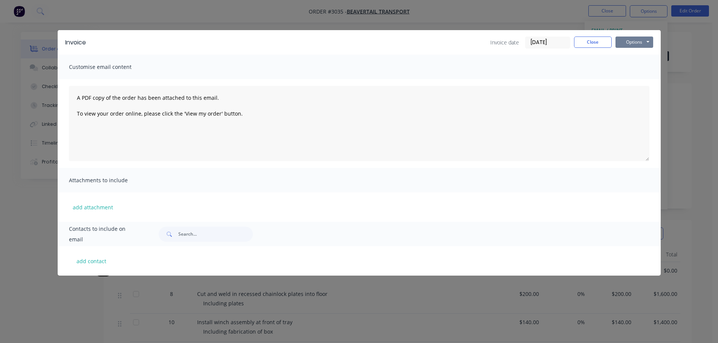
click at [637, 38] on button "Options" at bounding box center [635, 42] width 38 height 11
click at [633, 56] on button "Preview" at bounding box center [640, 55] width 48 height 12
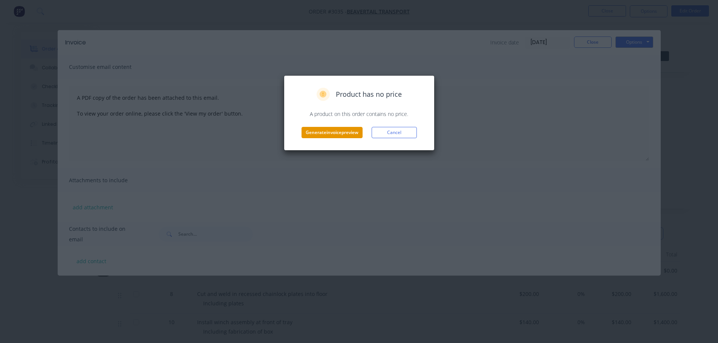
click at [344, 128] on button "Generate invoice preview" at bounding box center [332, 132] width 61 height 11
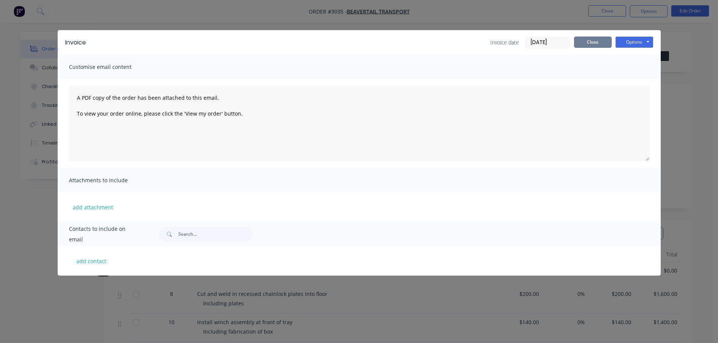
click at [608, 43] on button "Close" at bounding box center [593, 42] width 38 height 11
